Goal: Task Accomplishment & Management: Use online tool/utility

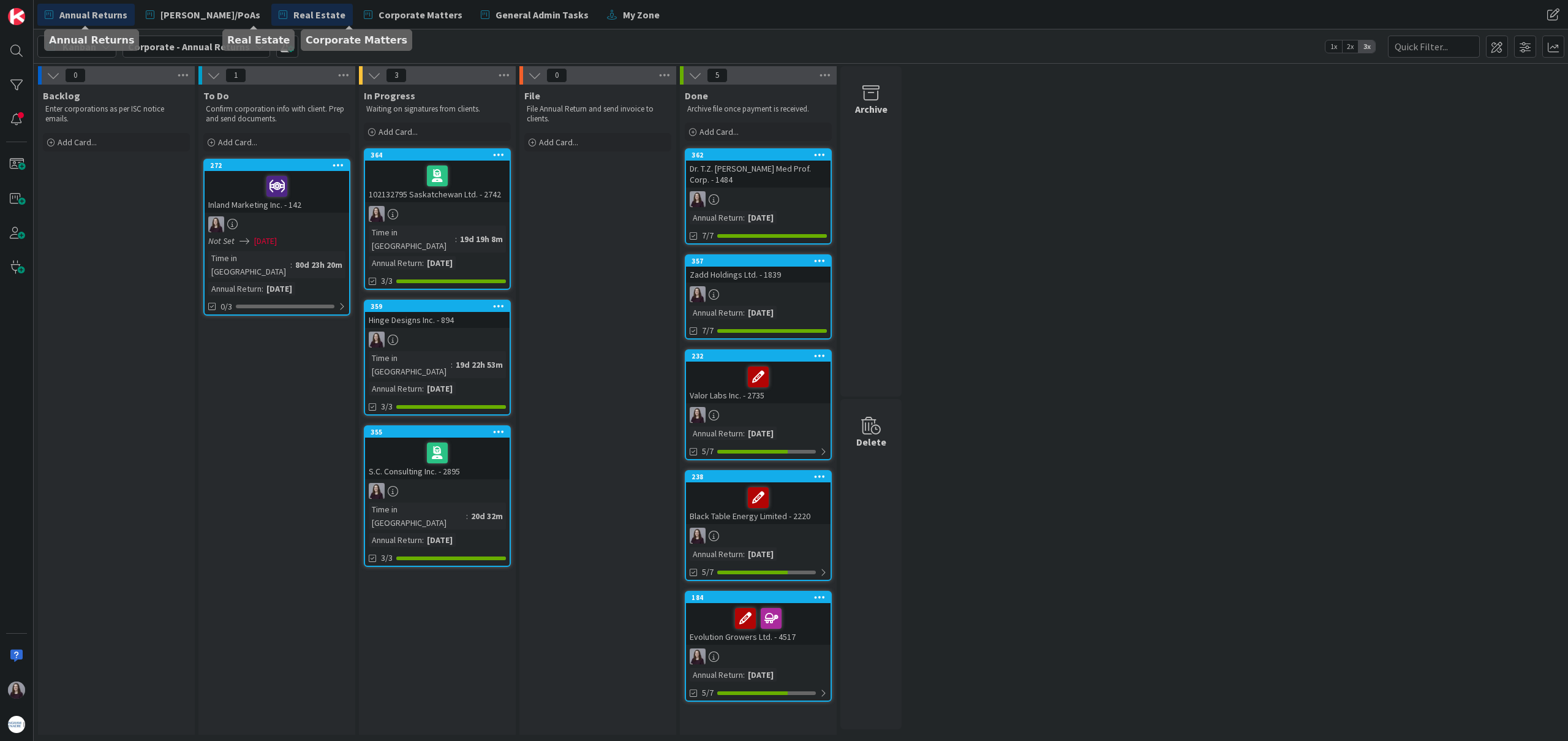
click at [293, 15] on span "Real Estate" at bounding box center [319, 15] width 52 height 15
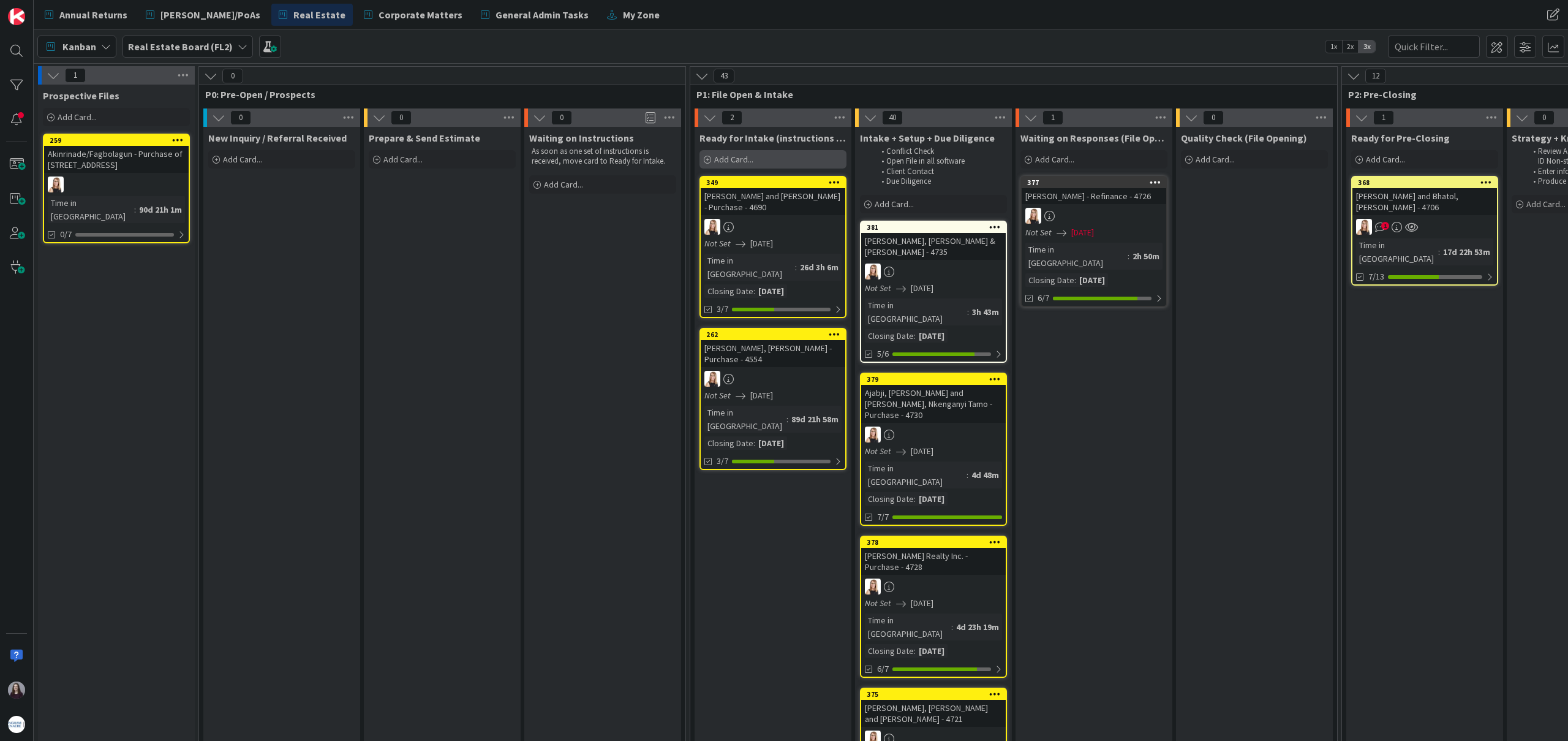
click at [754, 162] on div "Add Card..." at bounding box center [773, 159] width 147 height 18
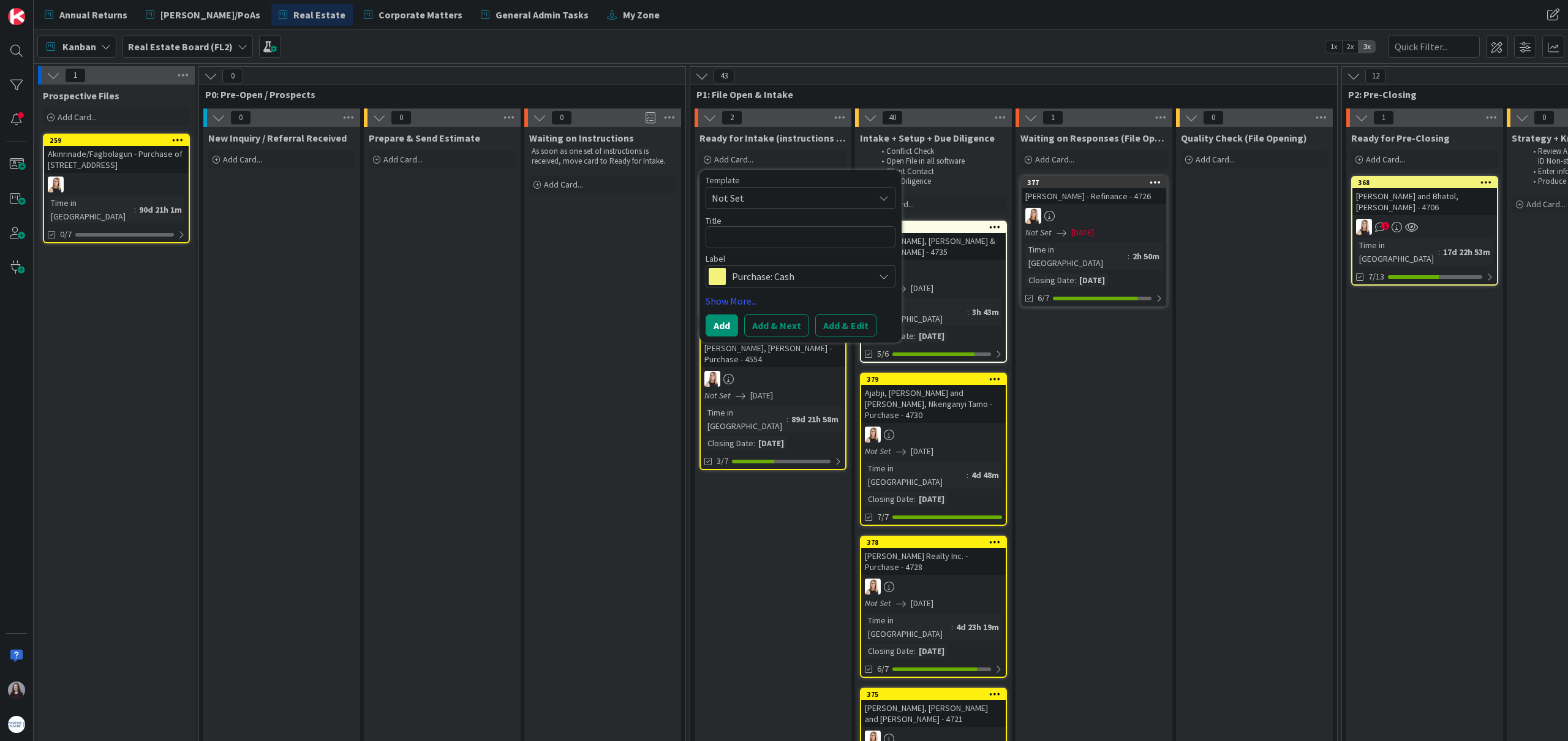
click at [784, 201] on span "Not Set" at bounding box center [788, 197] width 153 height 16
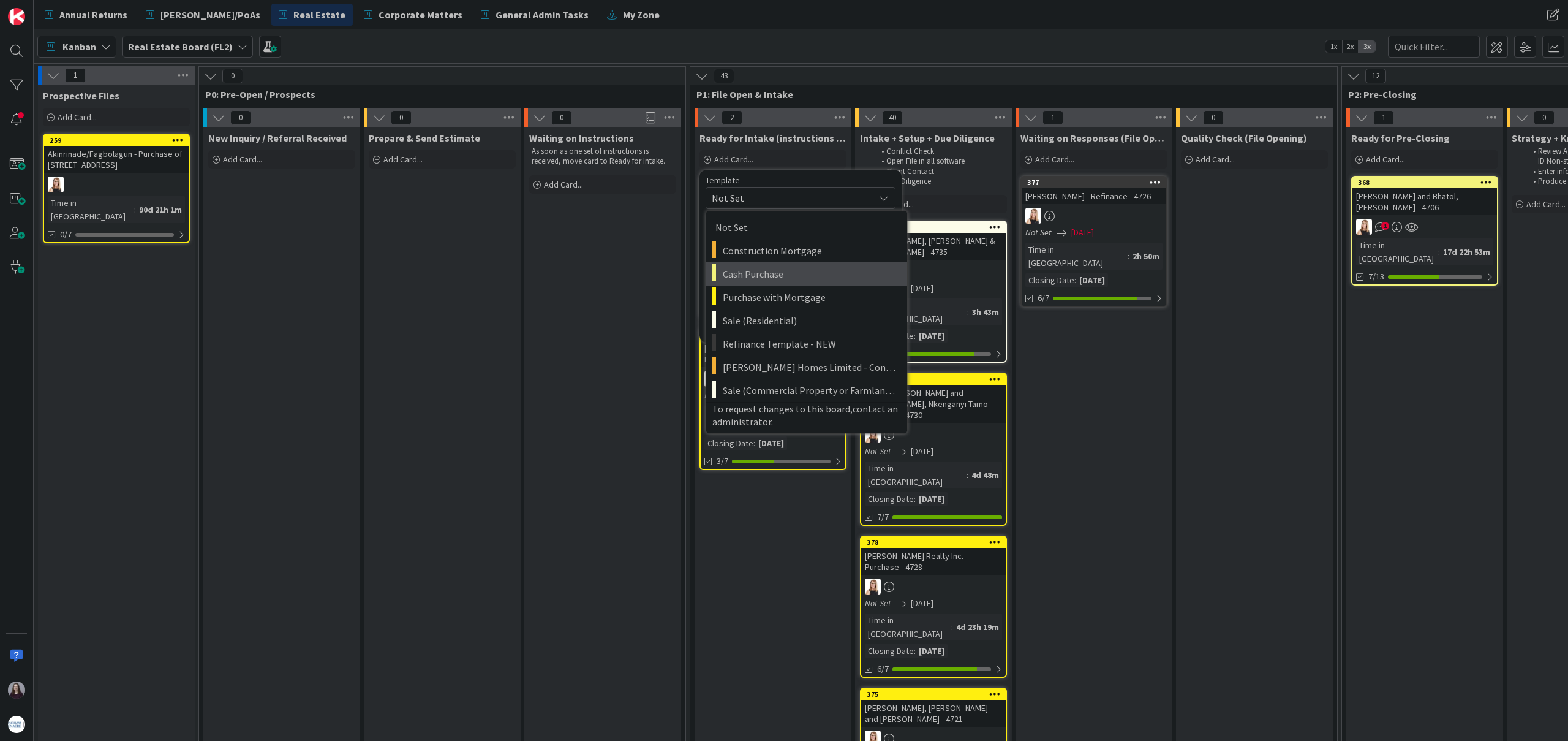
click at [777, 276] on span "Cash Purchase" at bounding box center [810, 273] width 175 height 16
type textarea "x"
type textarea "Cash Purchase"
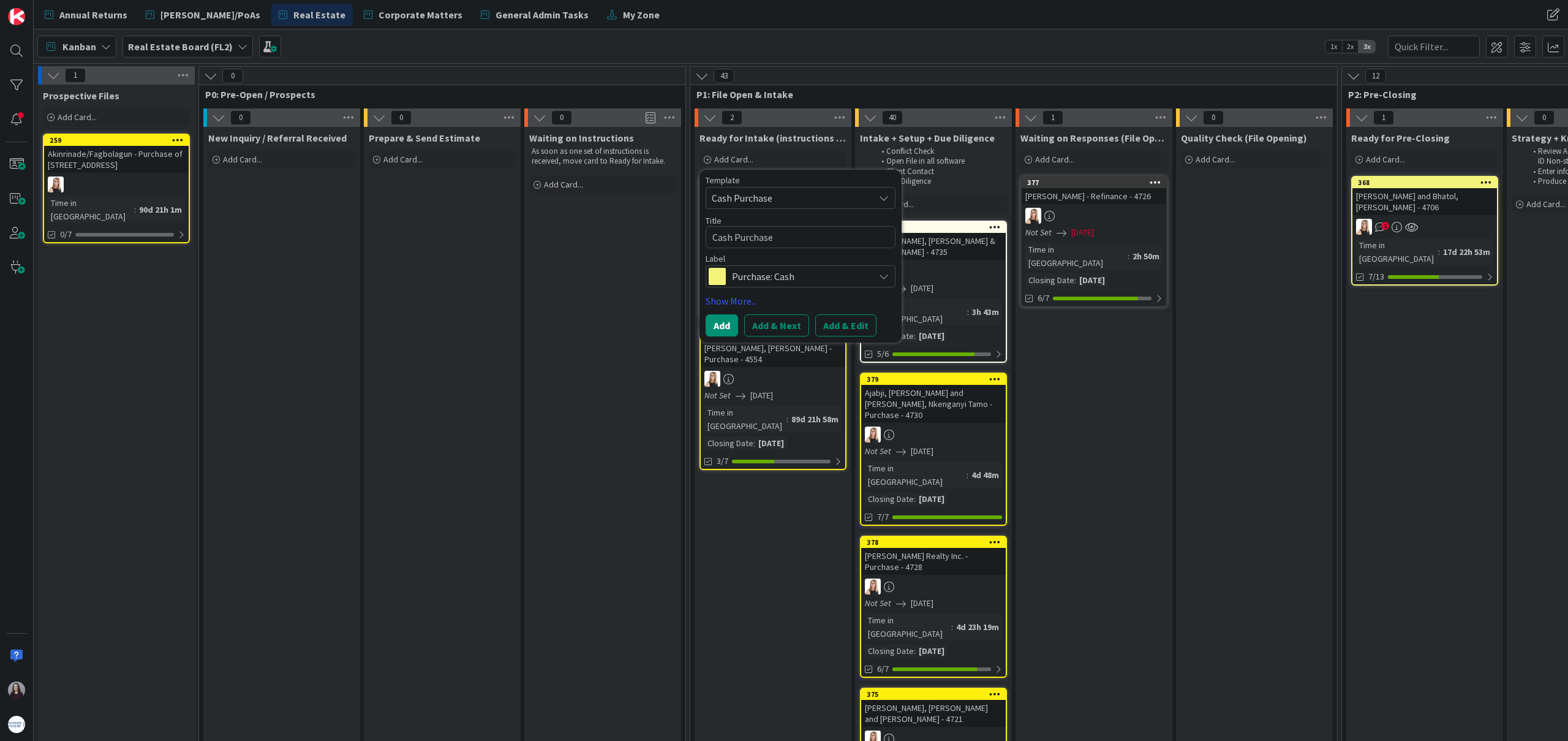
click at [853, 317] on button "Add & Edit" at bounding box center [846, 325] width 61 height 22
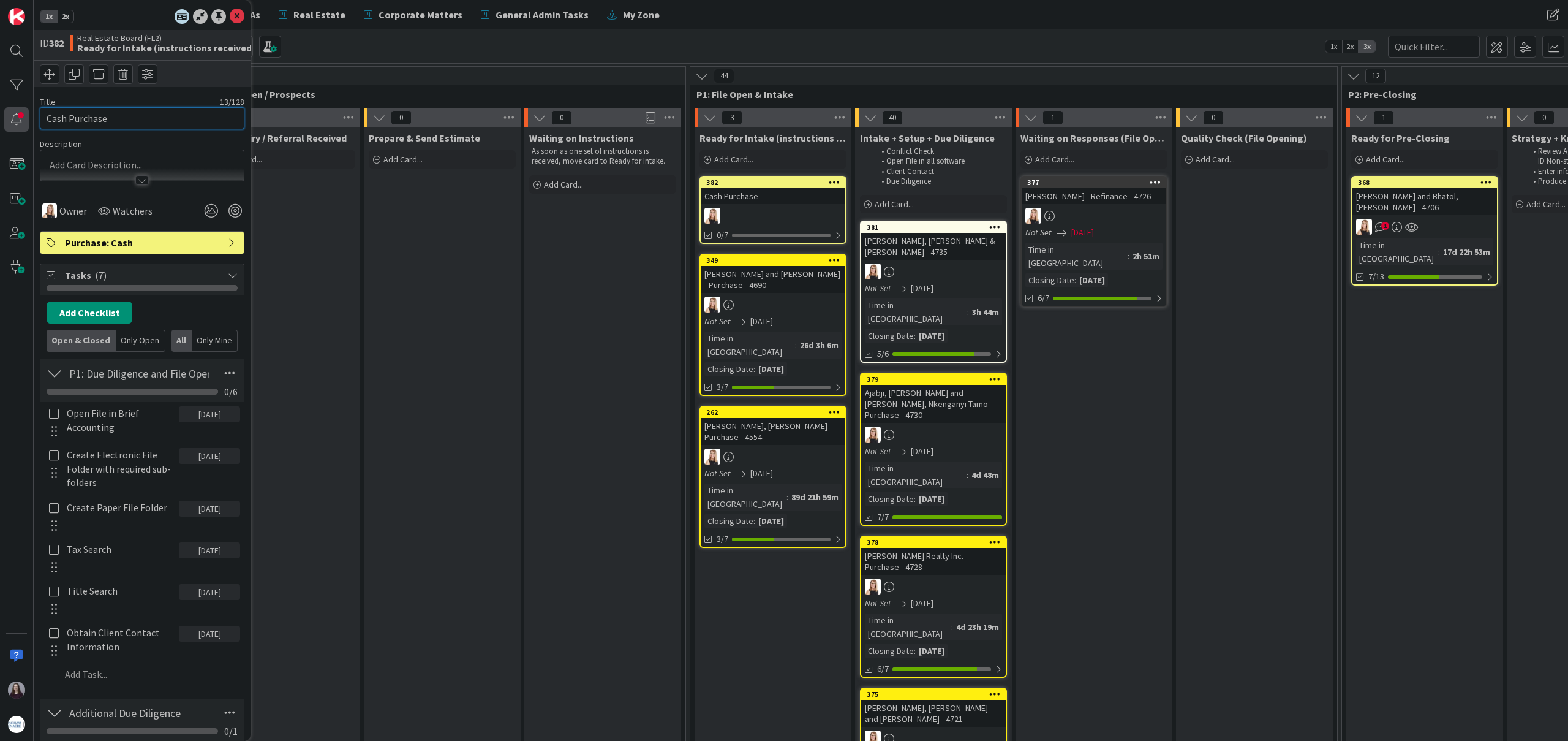
drag, startPoint x: 102, startPoint y: 116, endPoint x: 12, endPoint y: 109, distance: 90.3
click at [8, 110] on div "1x 2x ID 382 Real Estate Board (FL2) Ready for Intake (instructions received) T…" at bounding box center [17, 370] width 34 height 741
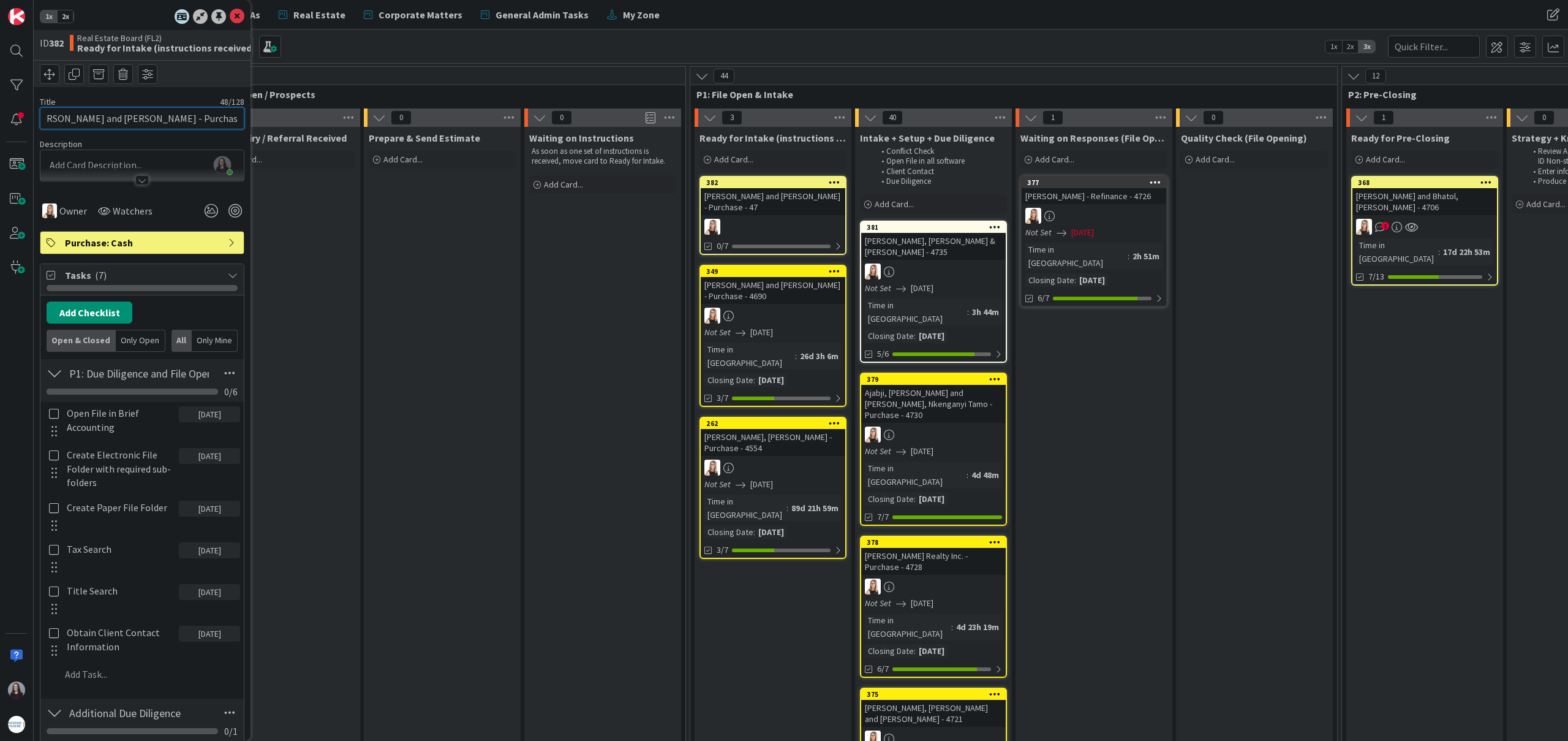
scroll to position [0, 24]
type input "[PERSON_NAME] and [PERSON_NAME] - Purchase - 4736"
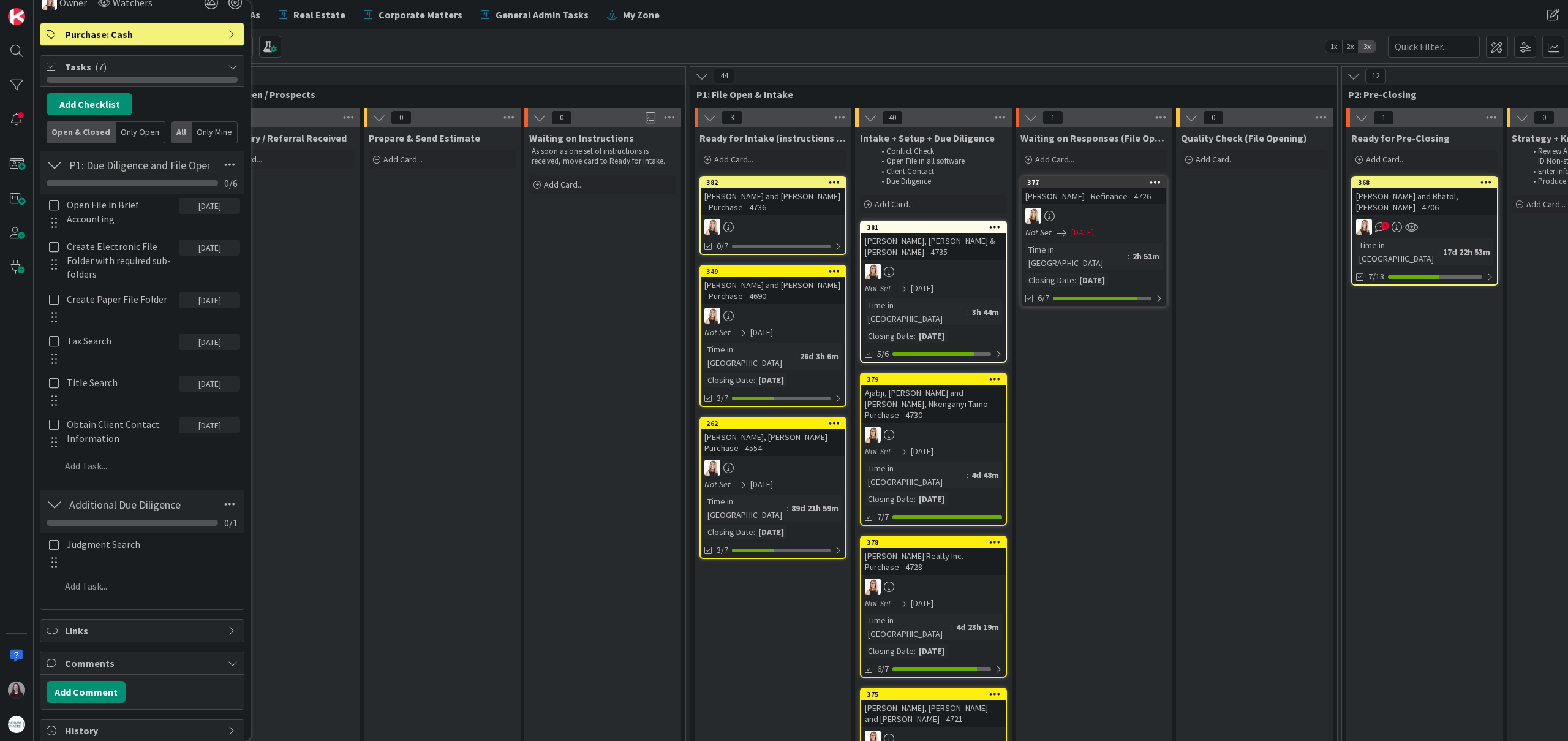
scroll to position [336, 0]
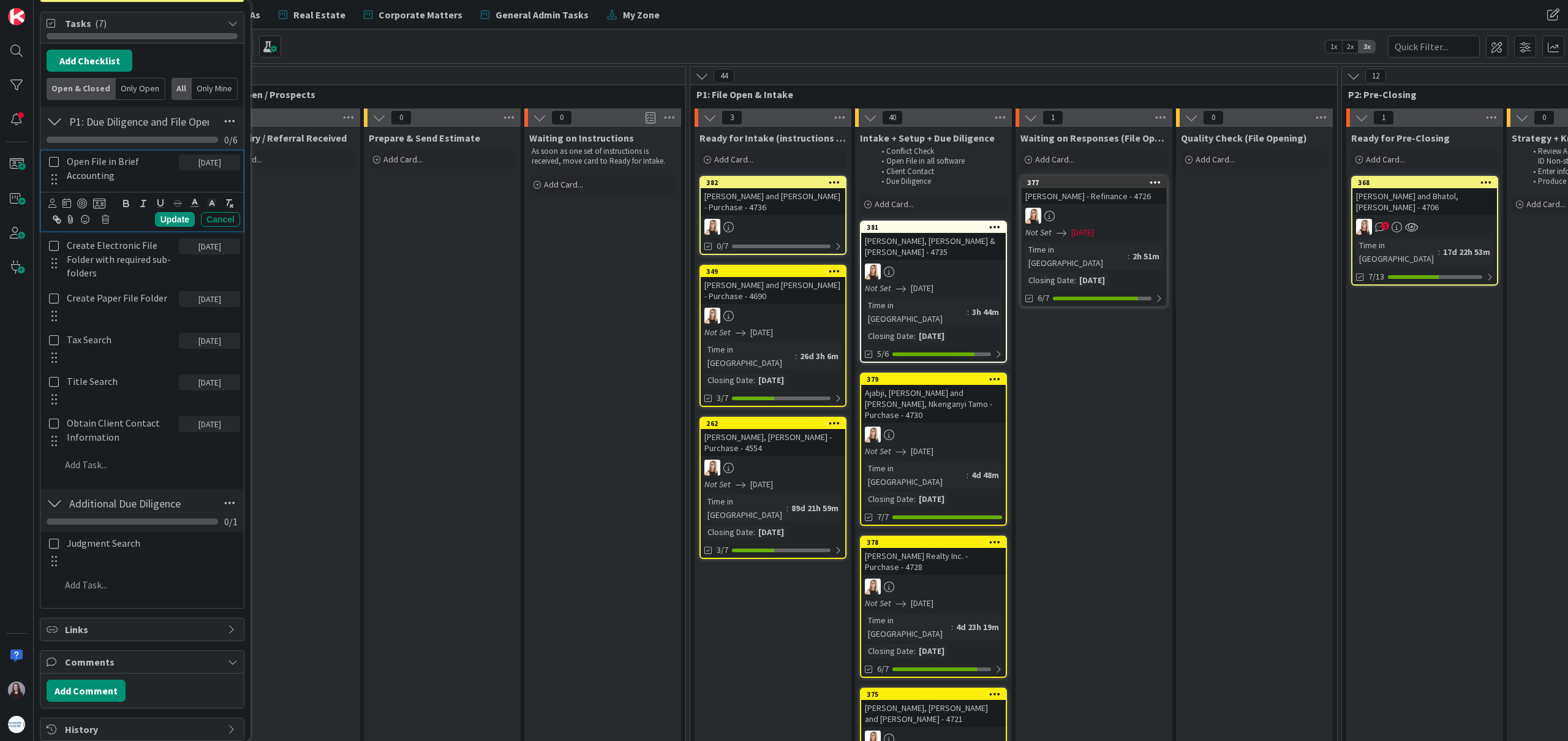
click at [51, 161] on icon at bounding box center [54, 162] width 10 height 11
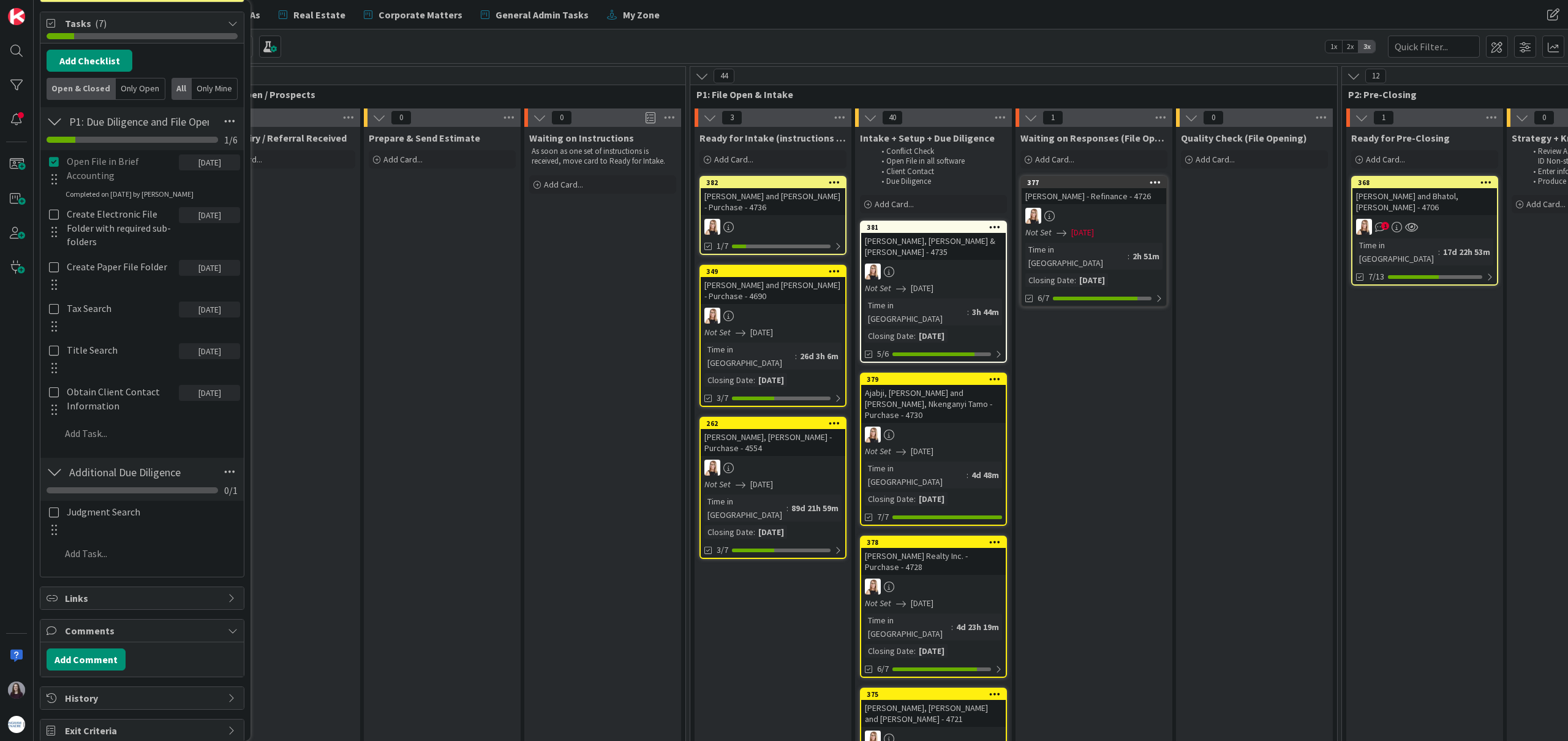
click at [60, 218] on div at bounding box center [54, 228] width 16 height 49
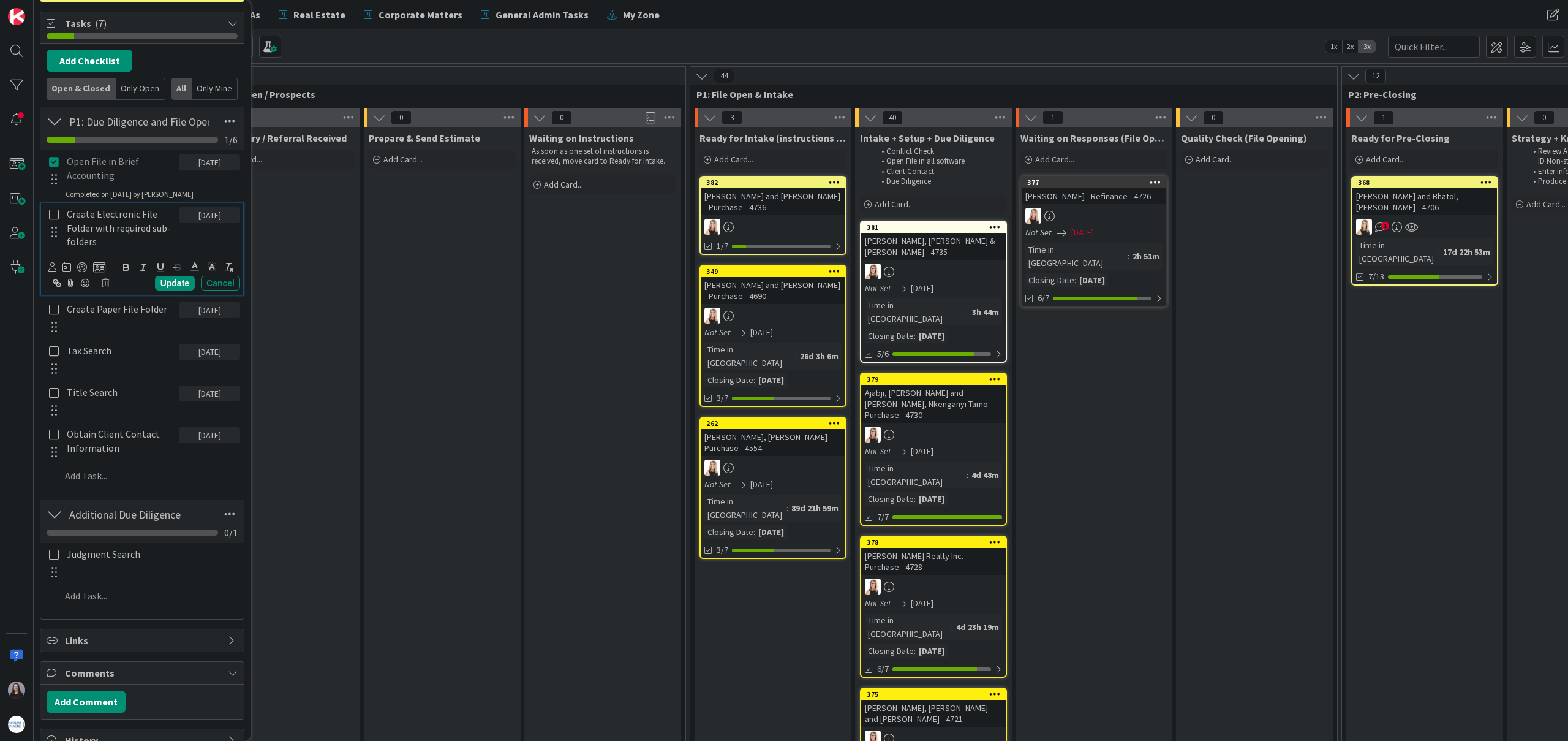
click at [57, 217] on icon at bounding box center [54, 214] width 10 height 11
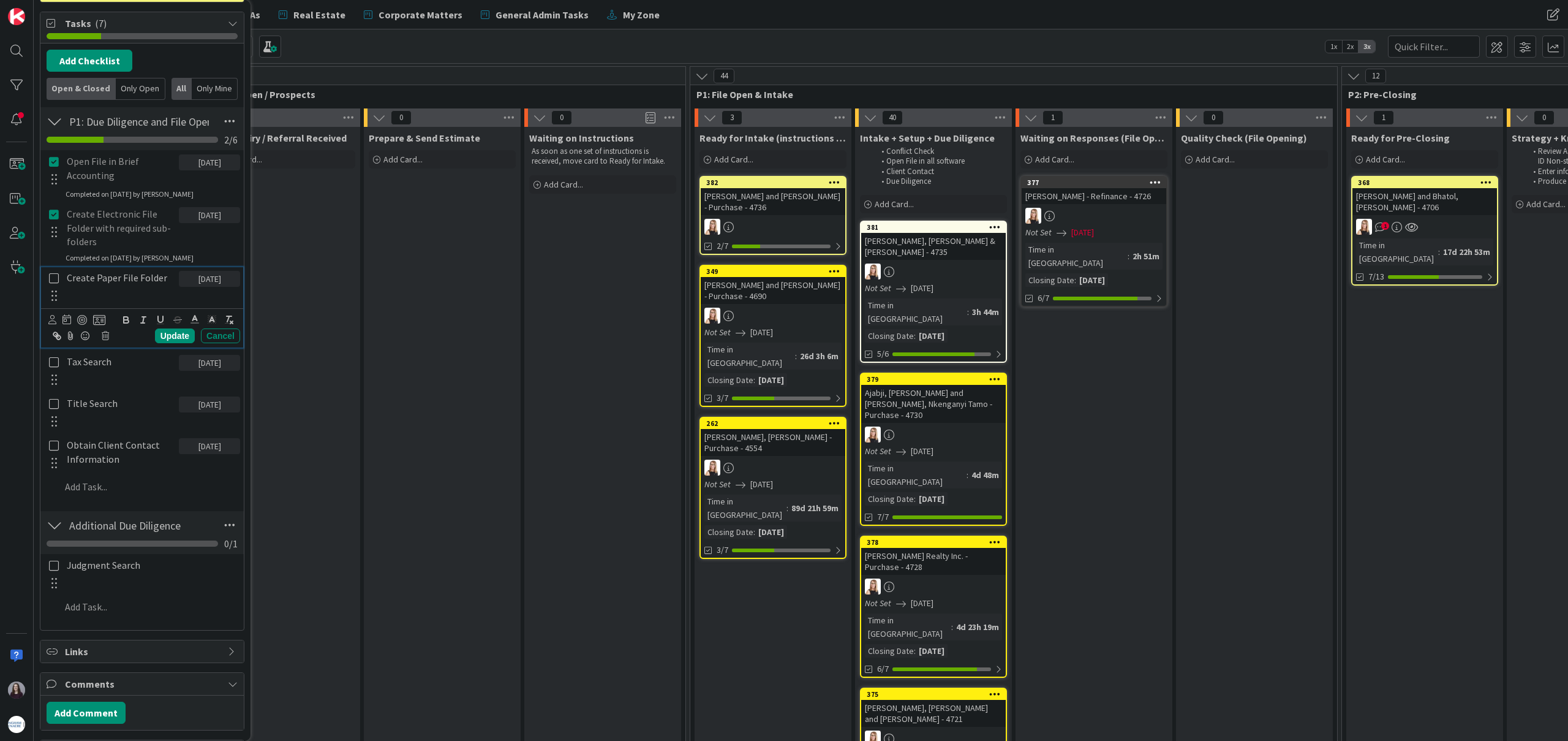
click at [54, 278] on icon at bounding box center [54, 278] width 10 height 11
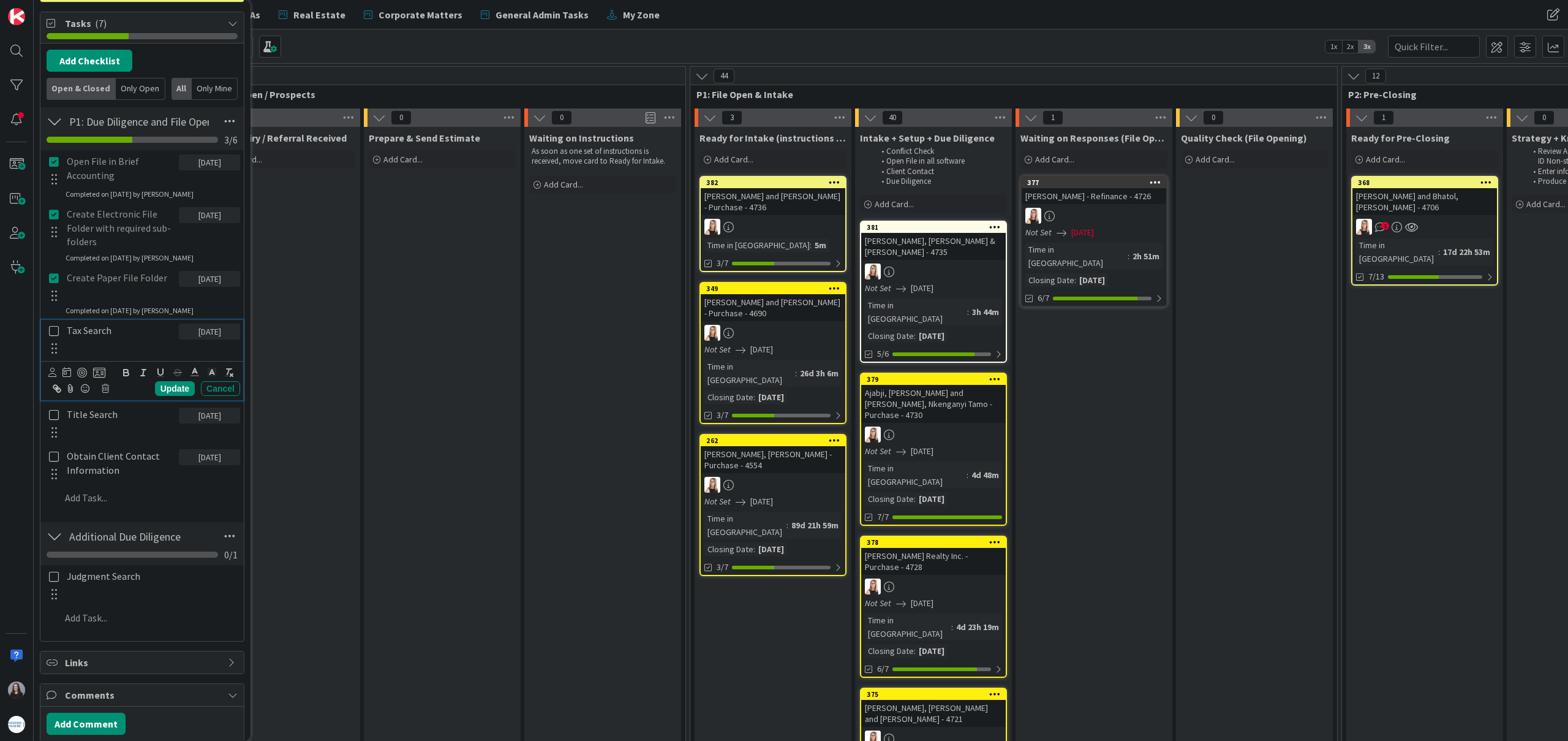
click at [54, 333] on icon at bounding box center [54, 331] width 10 height 11
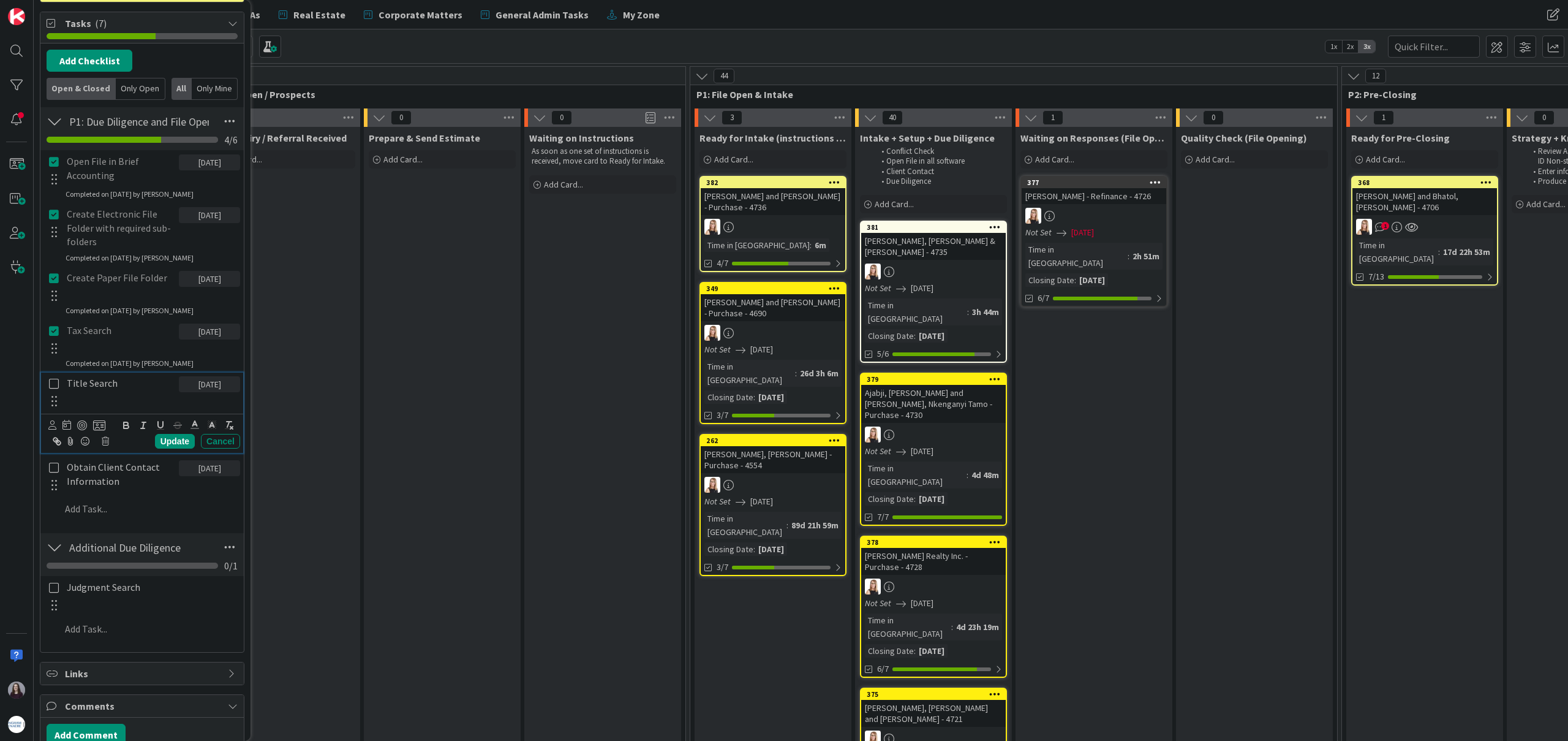
click at [54, 384] on icon at bounding box center [54, 384] width 10 height 11
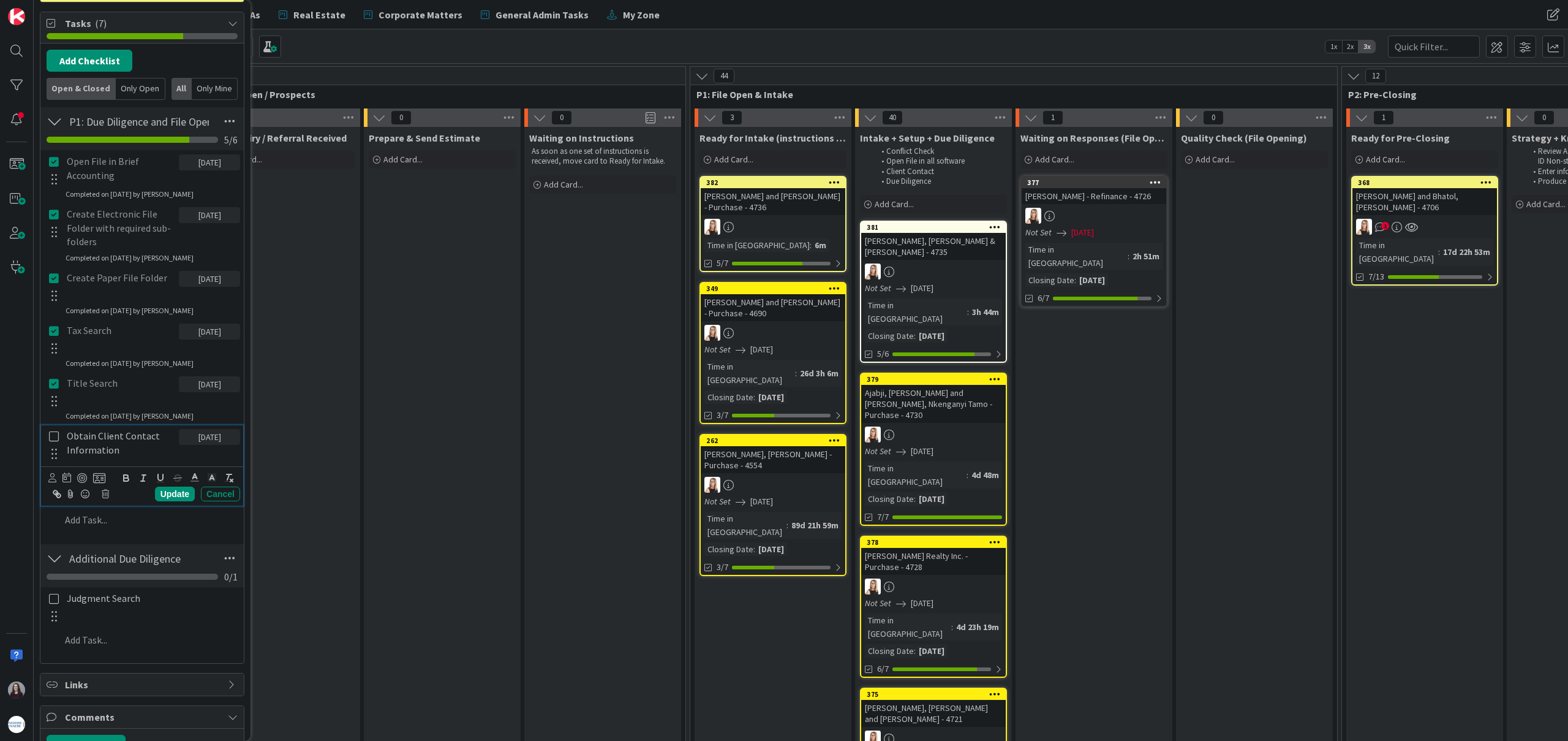
click at [54, 435] on icon at bounding box center [54, 436] width 10 height 11
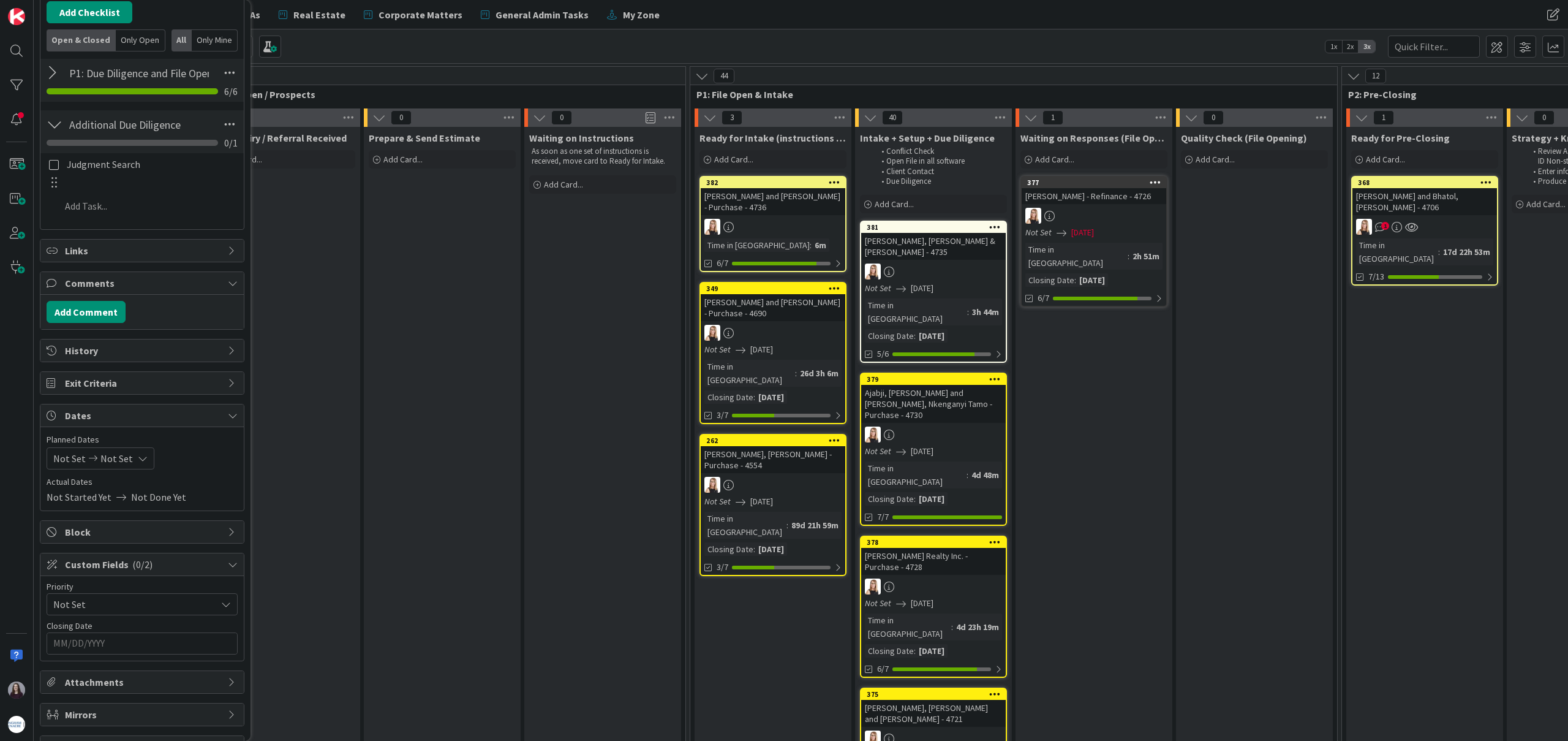
scroll to position [412, 0]
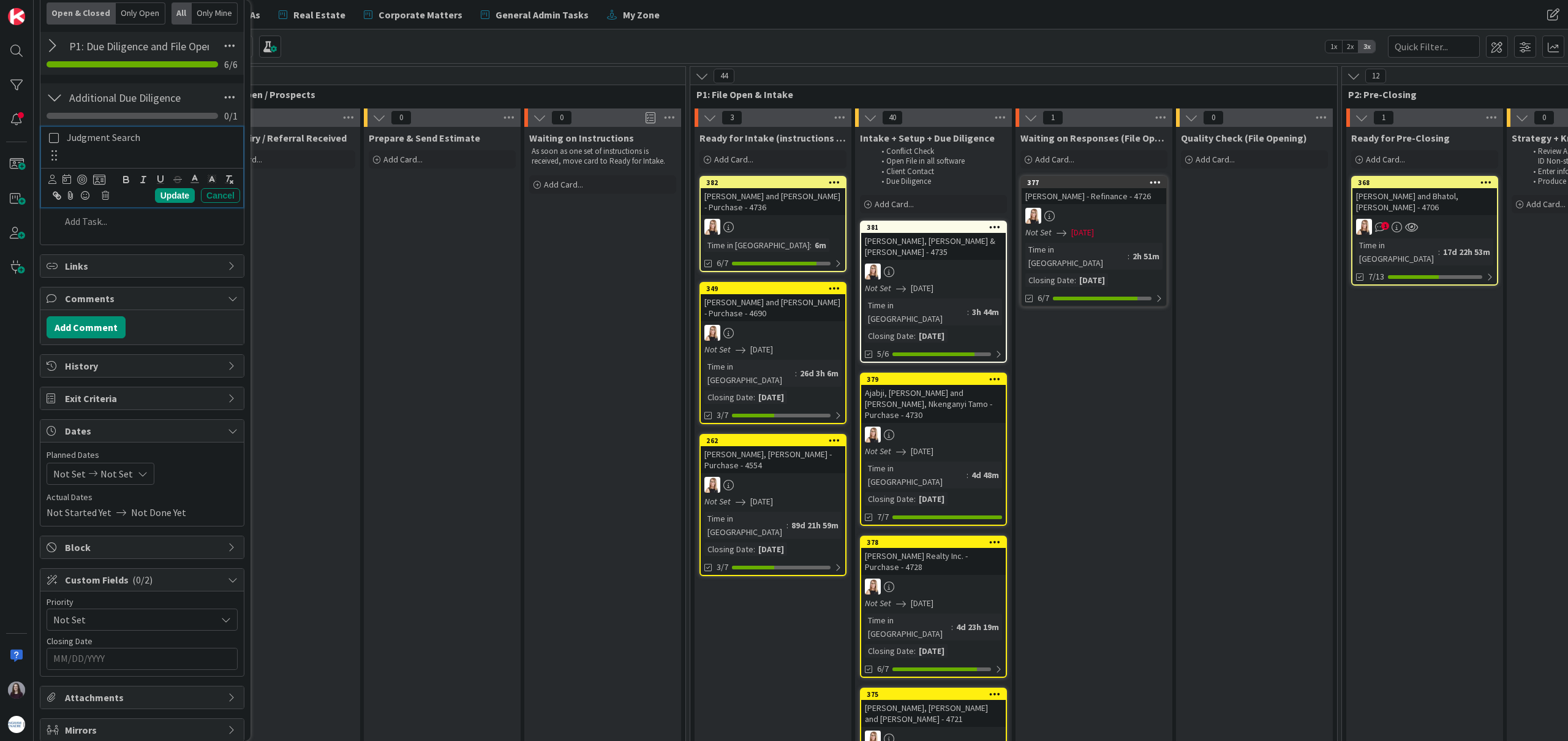
click at [53, 140] on icon at bounding box center [54, 138] width 10 height 11
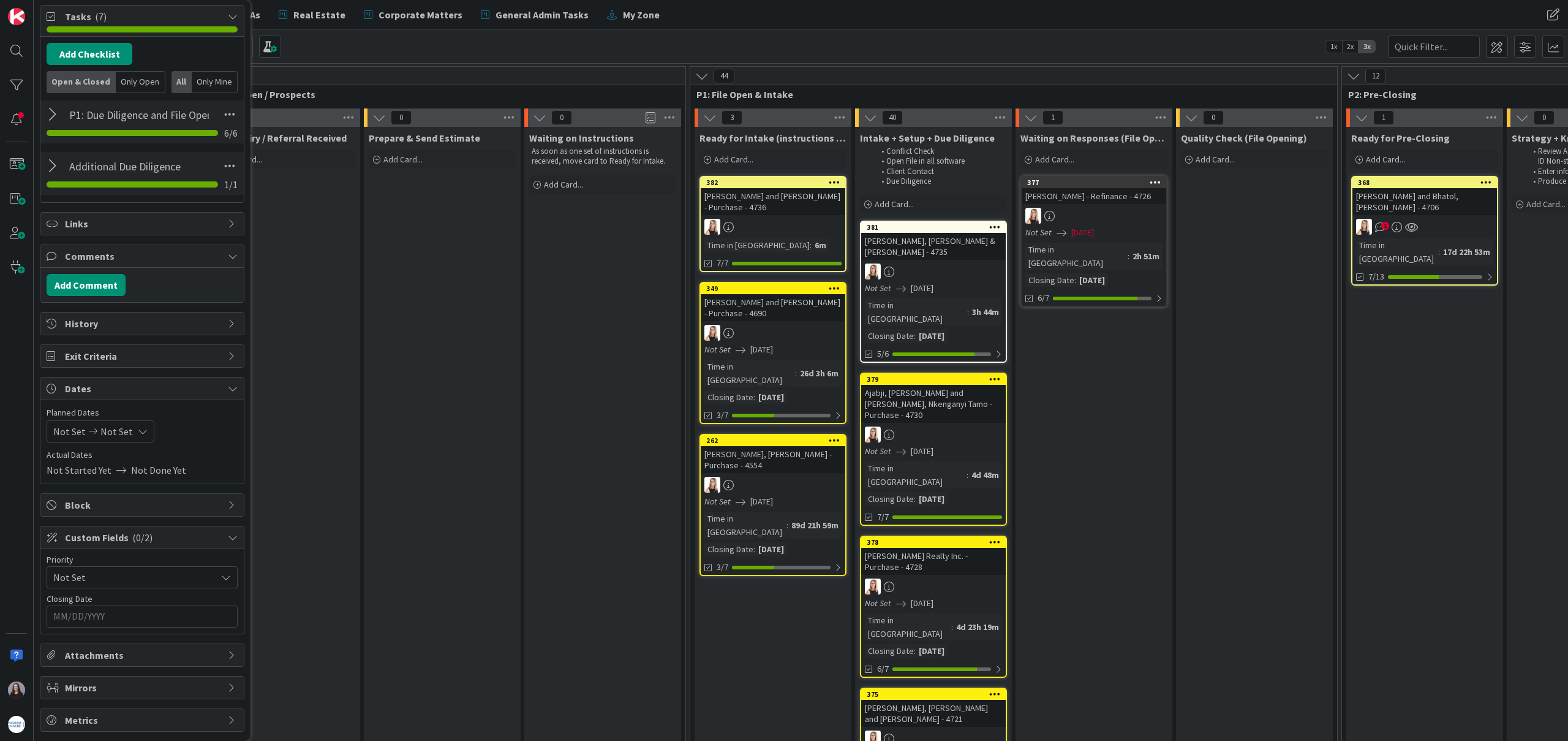
scroll to position [343, 0]
click at [138, 433] on icon at bounding box center [142, 431] width 10 height 10
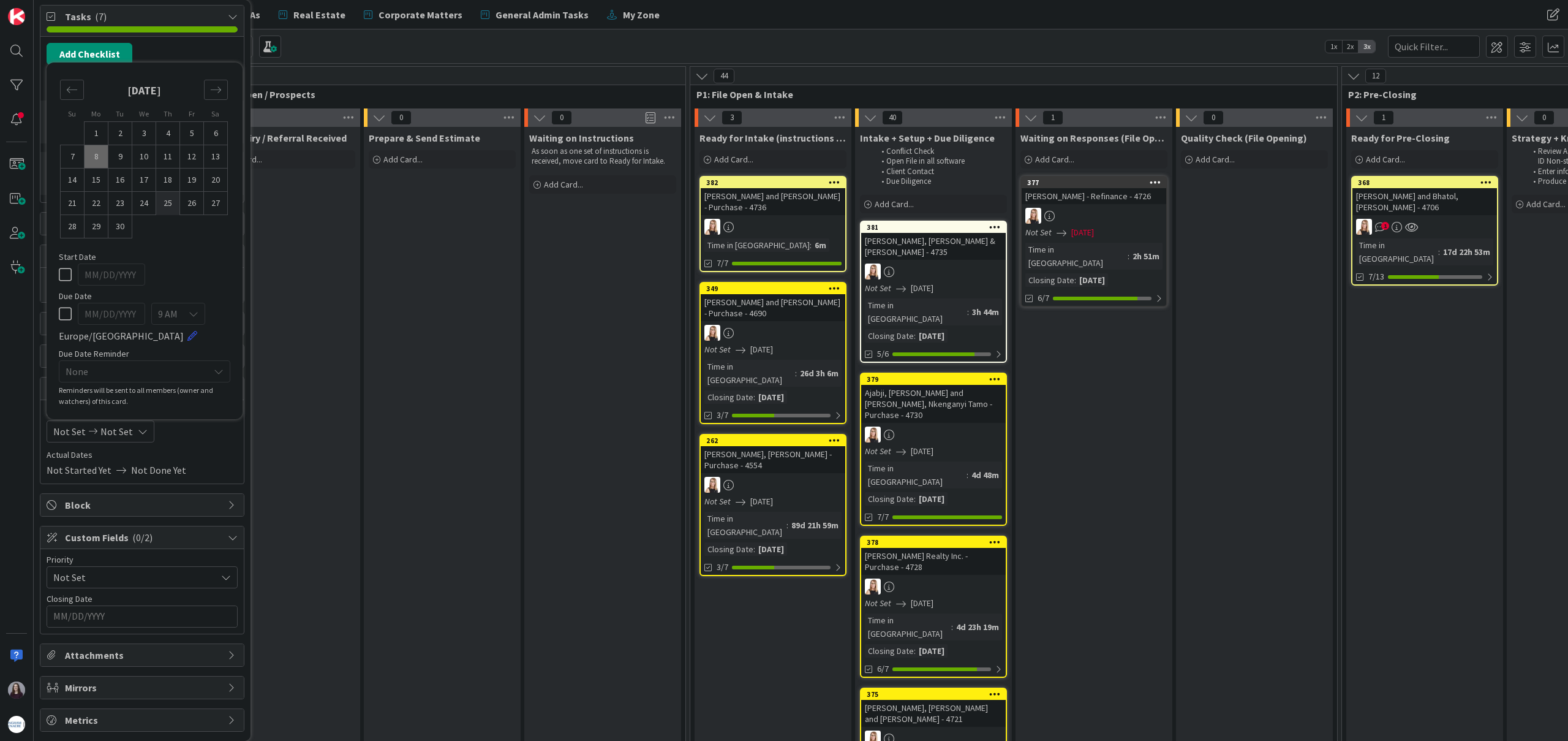
click at [165, 198] on td "25" at bounding box center [168, 204] width 24 height 23
type input "[DATE]"
click at [171, 204] on td "25" at bounding box center [168, 204] width 24 height 23
type input "[DATE]"
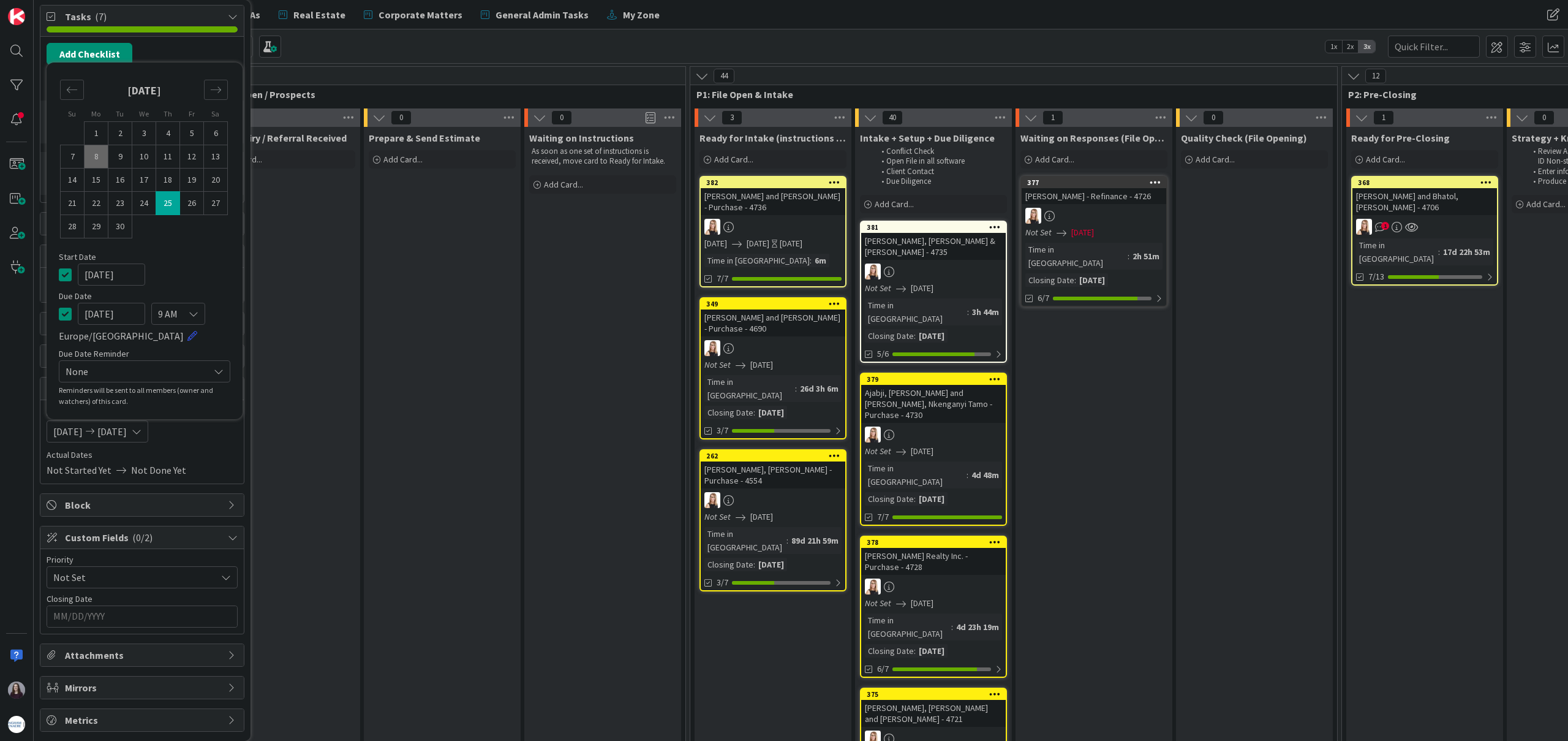
click at [70, 276] on icon at bounding box center [65, 274] width 13 height 15
click at [140, 628] on div "Priority Not Set Closing Date Navigate forward to interact with the calendar an…" at bounding box center [142, 591] width 204 height 84
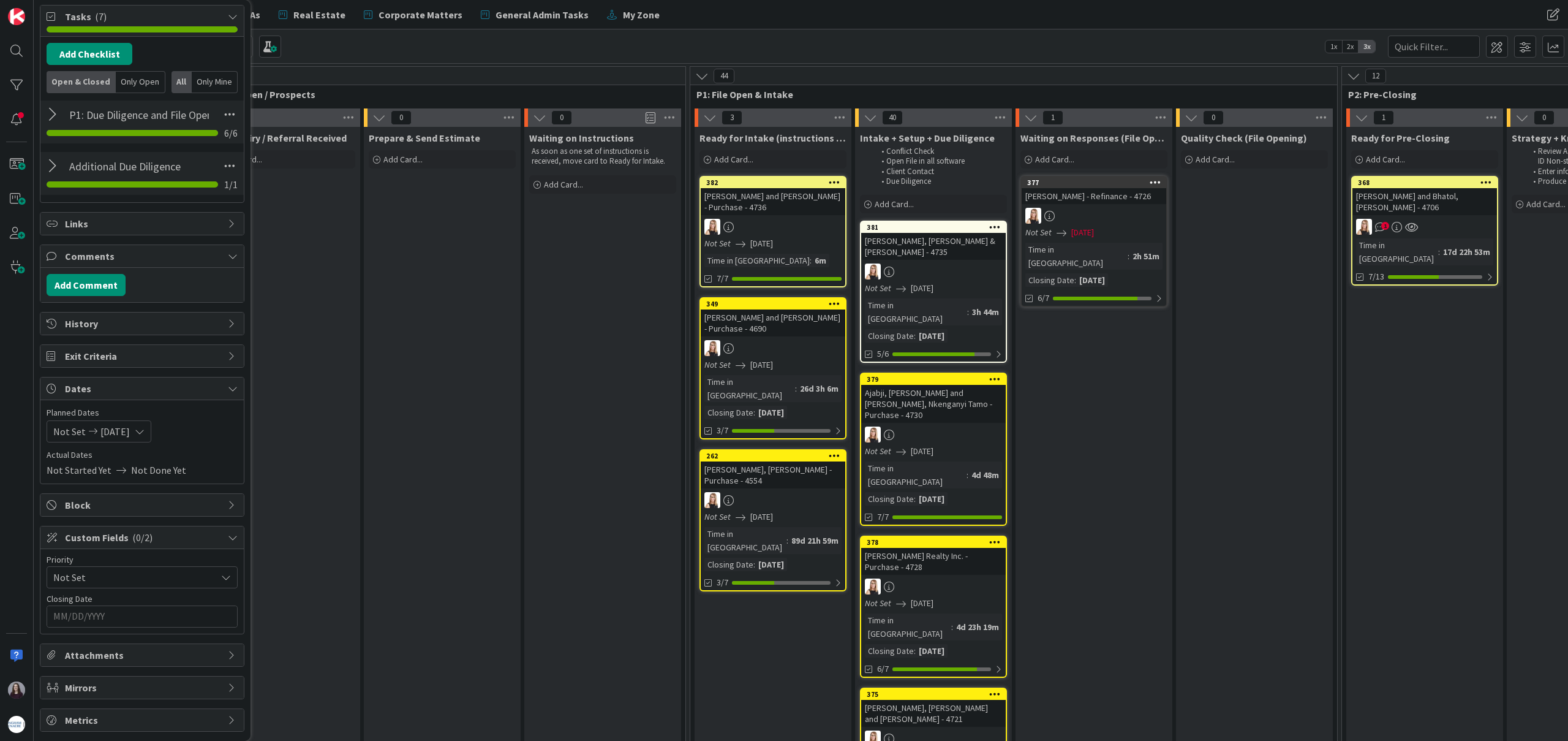
click at [137, 624] on input "MM/DD/YYYY" at bounding box center [142, 616] width 178 height 21
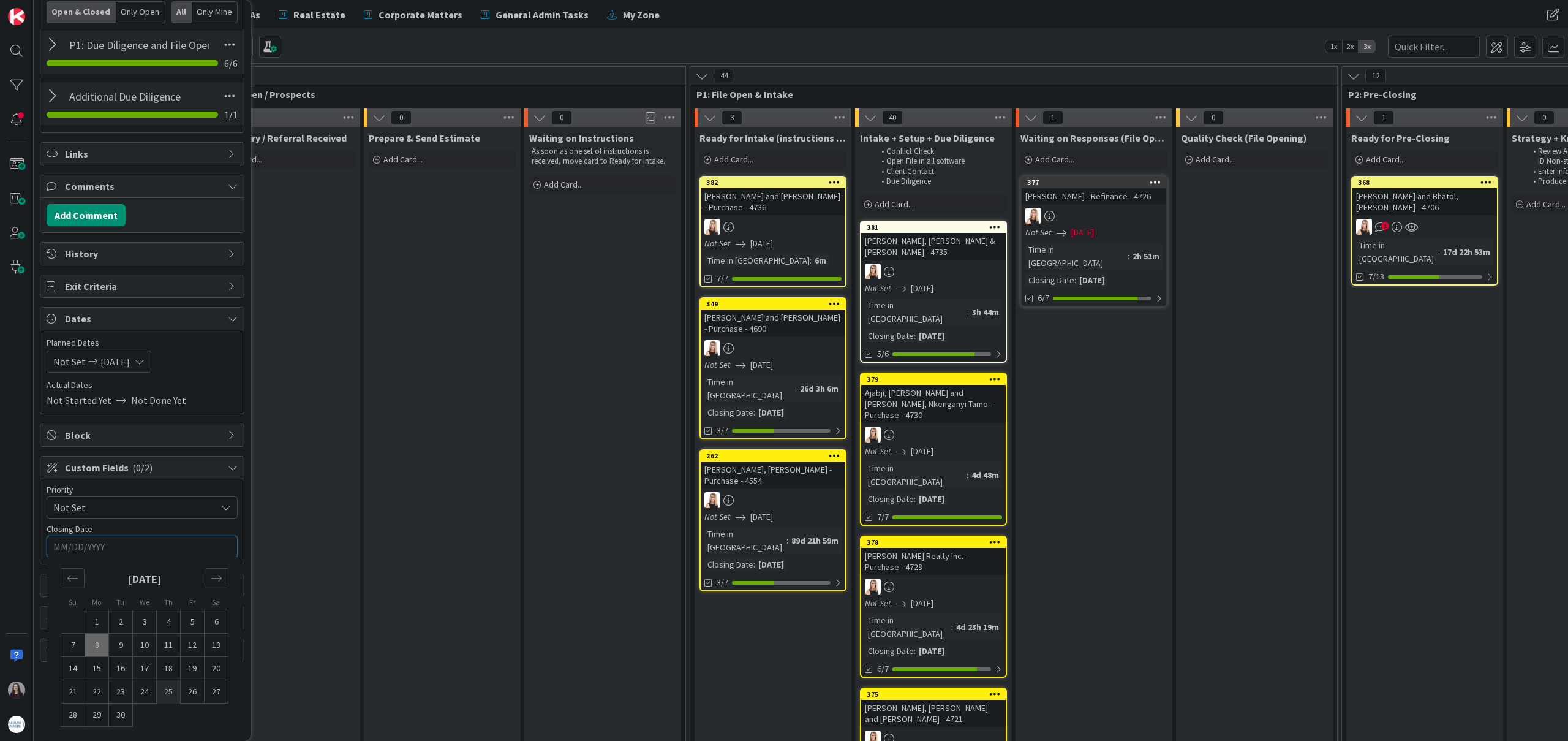
click at [165, 691] on td "25" at bounding box center [168, 691] width 24 height 23
type input "[DATE]"
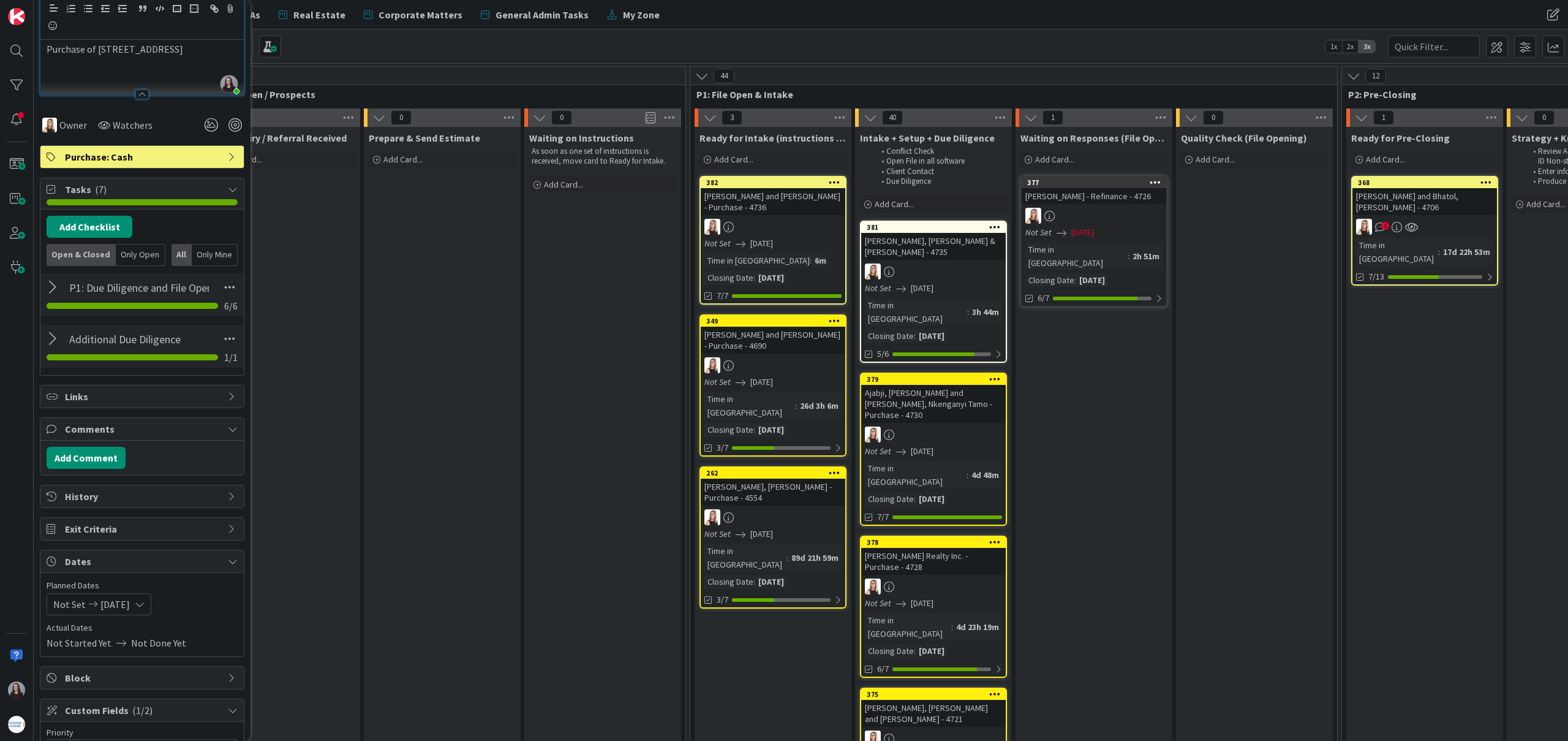
scroll to position [0, 0]
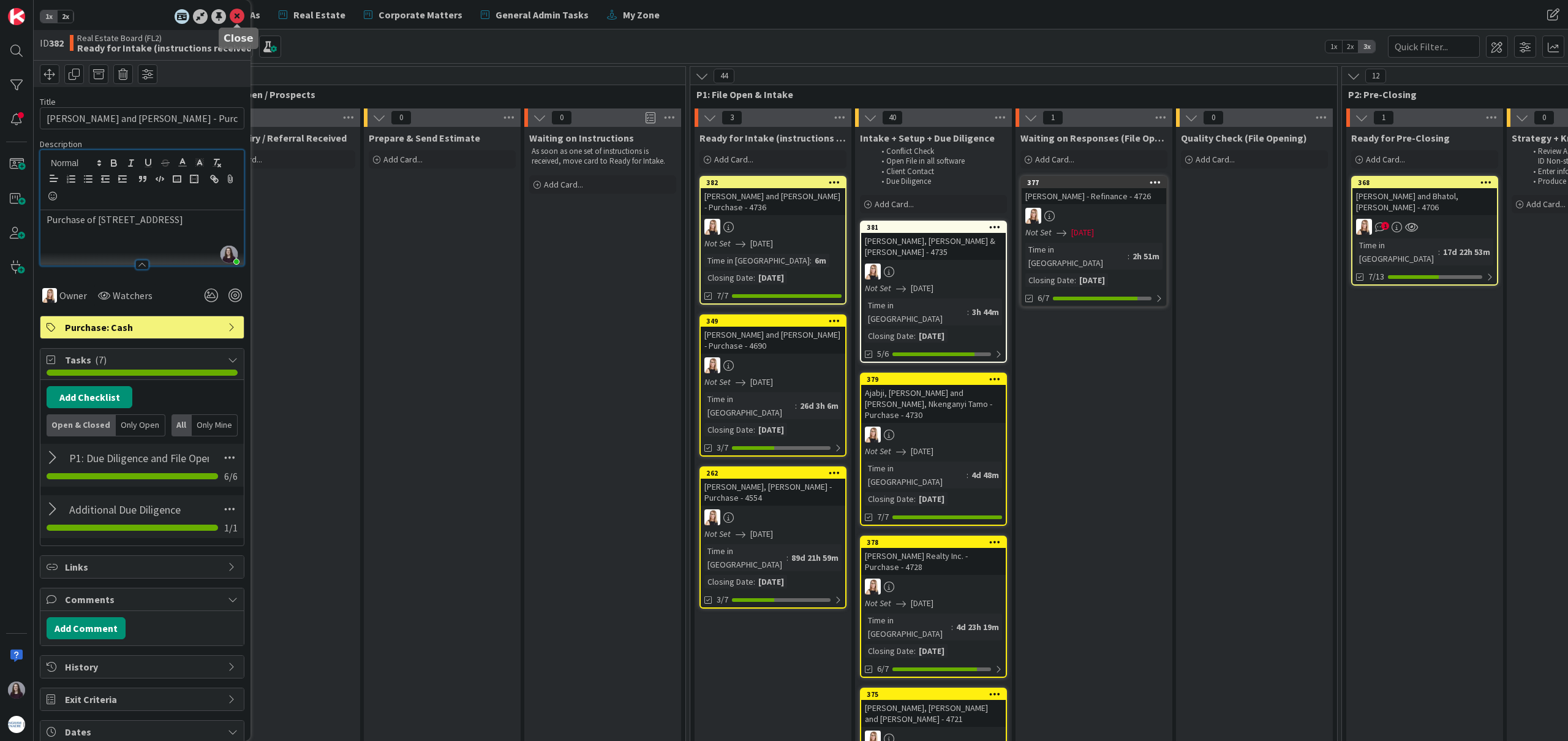
click at [233, 15] on icon at bounding box center [236, 16] width 15 height 15
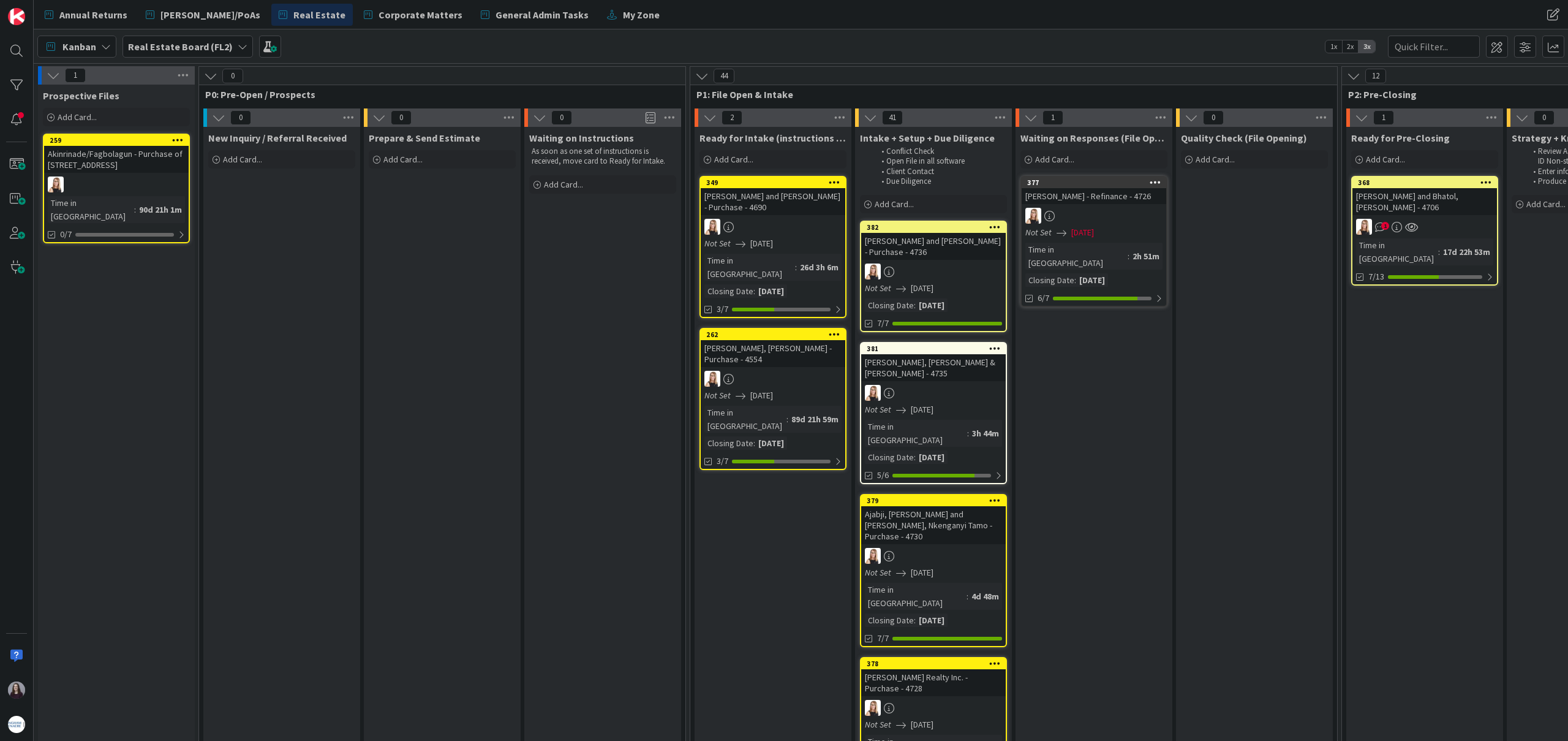
drag, startPoint x: 754, startPoint y: 181, endPoint x: 463, endPoint y: 737, distance: 627.5
